Goal: Transaction & Acquisition: Download file/media

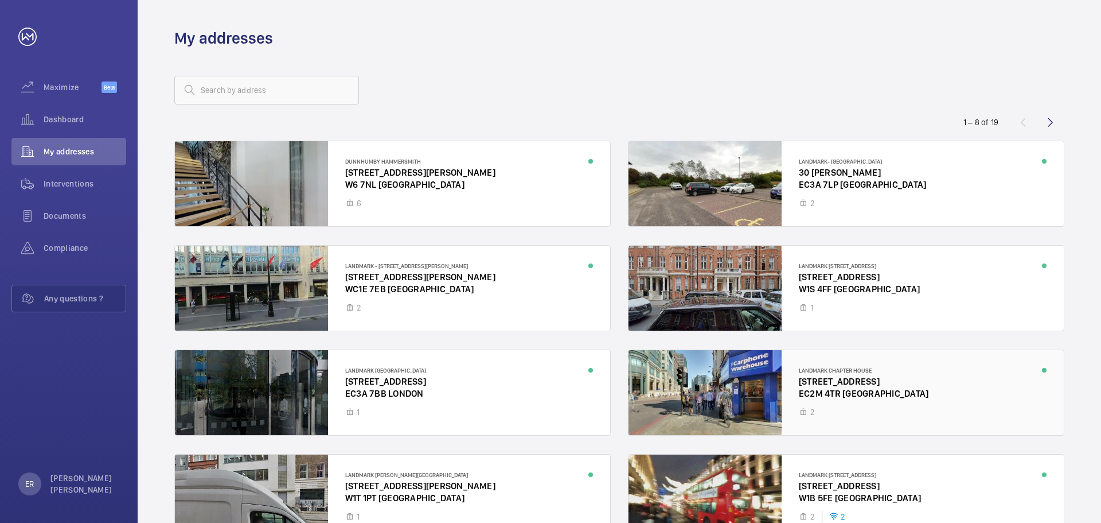
scroll to position [75, 0]
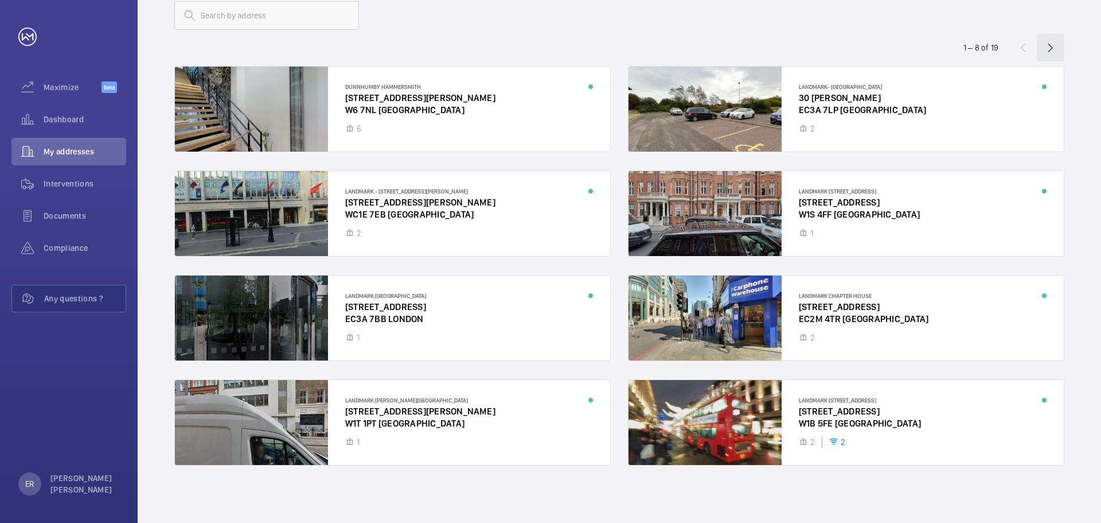
click at [1053, 49] on wm-front-icon-button at bounding box center [1051, 48] width 28 height 28
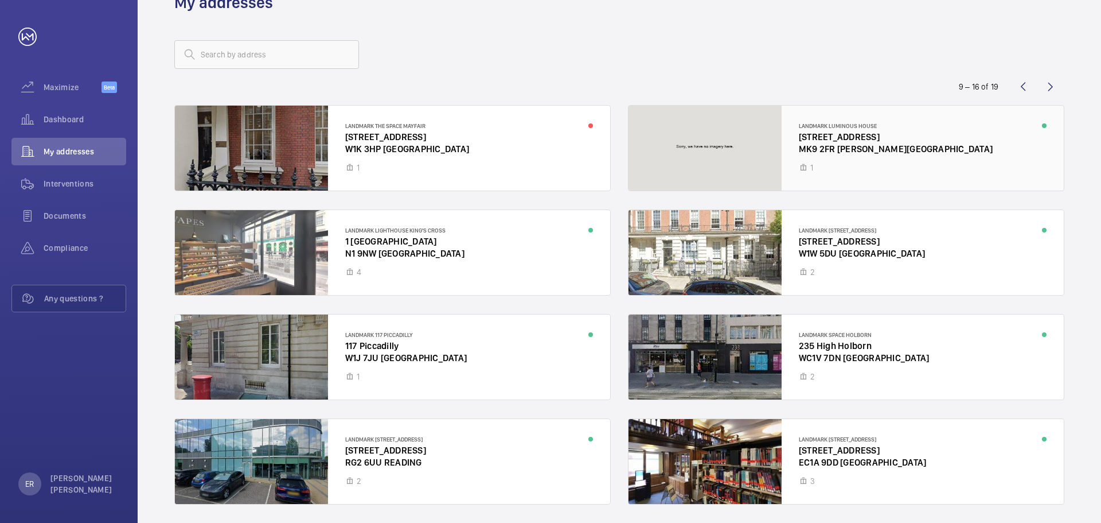
scroll to position [75, 0]
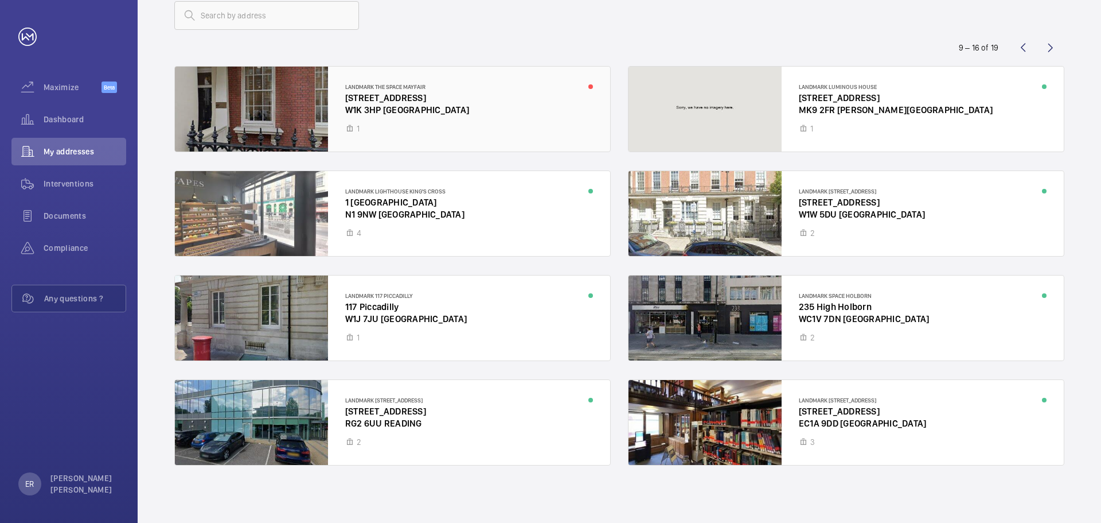
click at [390, 114] on div at bounding box center [392, 109] width 435 height 85
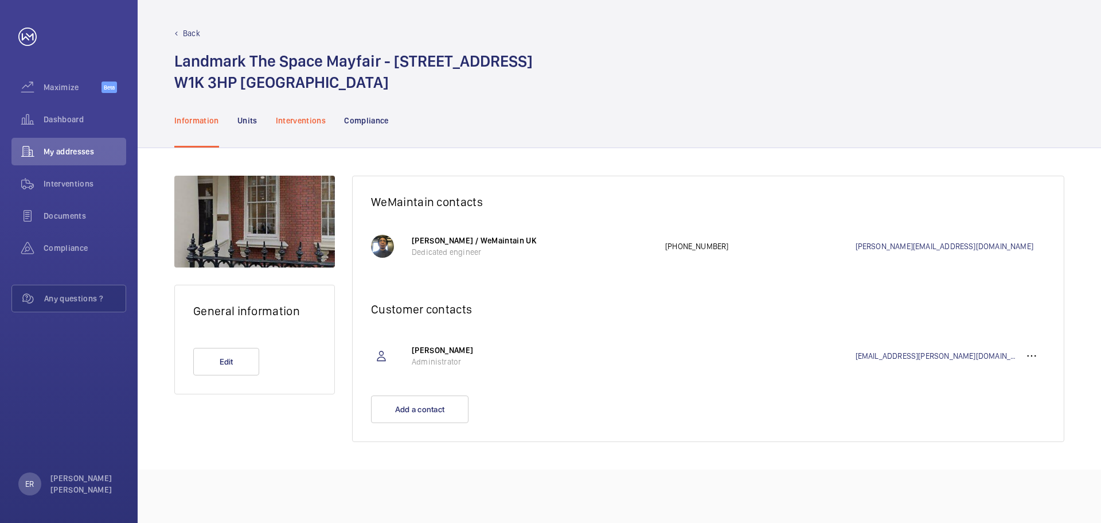
click at [311, 122] on p "Interventions" at bounding box center [301, 120] width 50 height 11
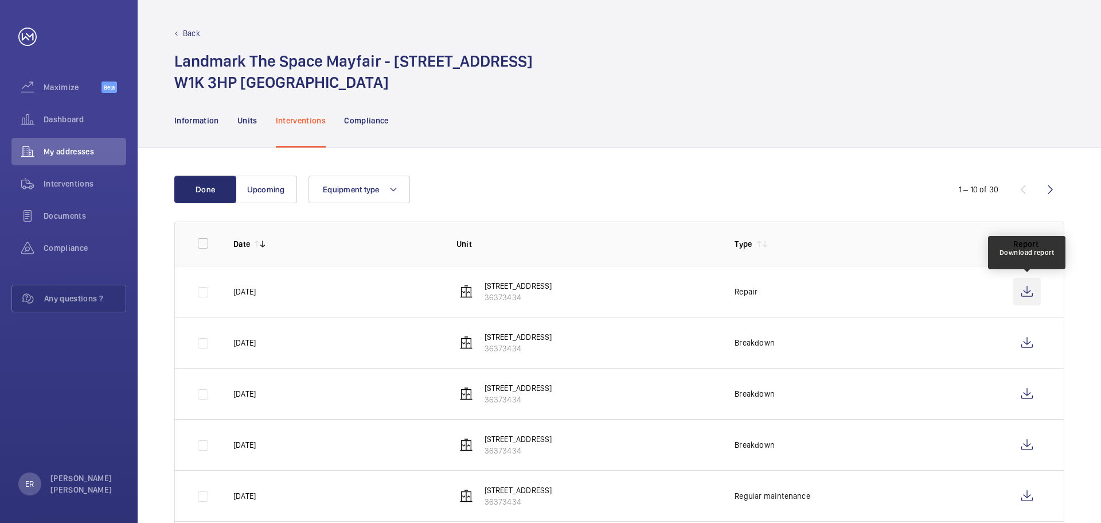
click at [1025, 289] on wm-front-icon-button at bounding box center [1028, 292] width 28 height 28
click at [1026, 291] on wm-front-icon-button at bounding box center [1028, 292] width 28 height 28
